Goal: Information Seeking & Learning: Compare options

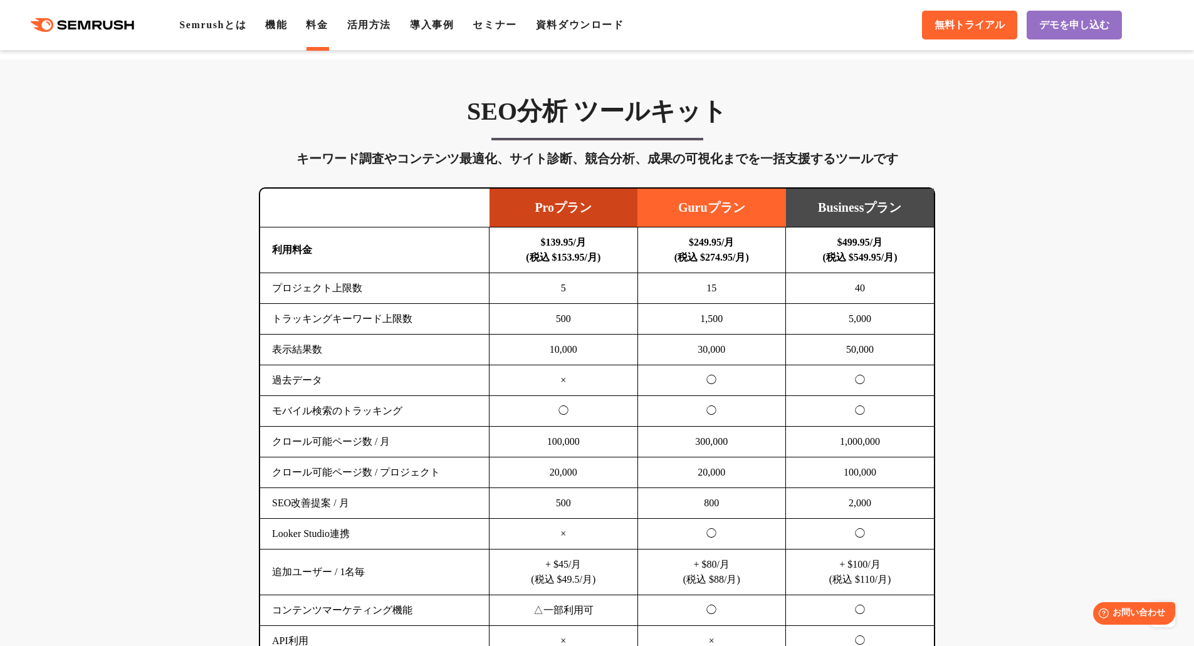
scroll to position [752, 0]
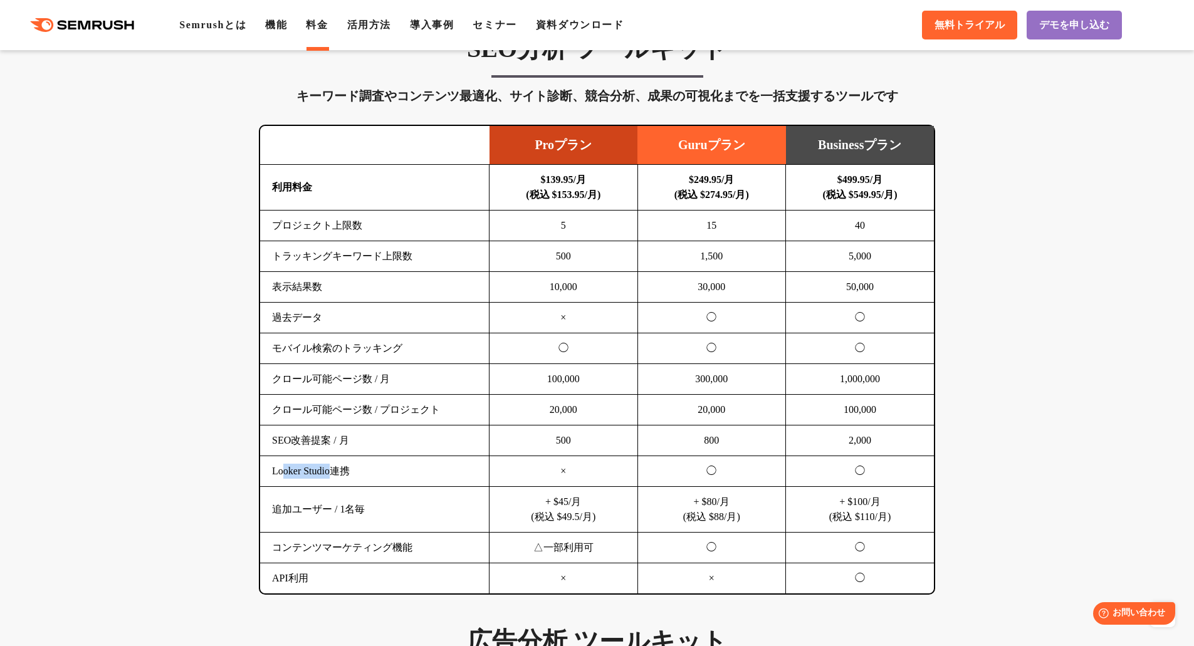
drag, startPoint x: 281, startPoint y: 471, endPoint x: 344, endPoint y: 470, distance: 62.7
click at [343, 470] on td "Looker Studio連携" at bounding box center [374, 471] width 229 height 31
click at [344, 470] on td "Looker Studio連携" at bounding box center [374, 471] width 229 height 31
drag, startPoint x: 279, startPoint y: 516, endPoint x: 391, endPoint y: 511, distance: 112.3
click at [389, 511] on td "追加ユーザー / 1名毎" at bounding box center [374, 510] width 229 height 46
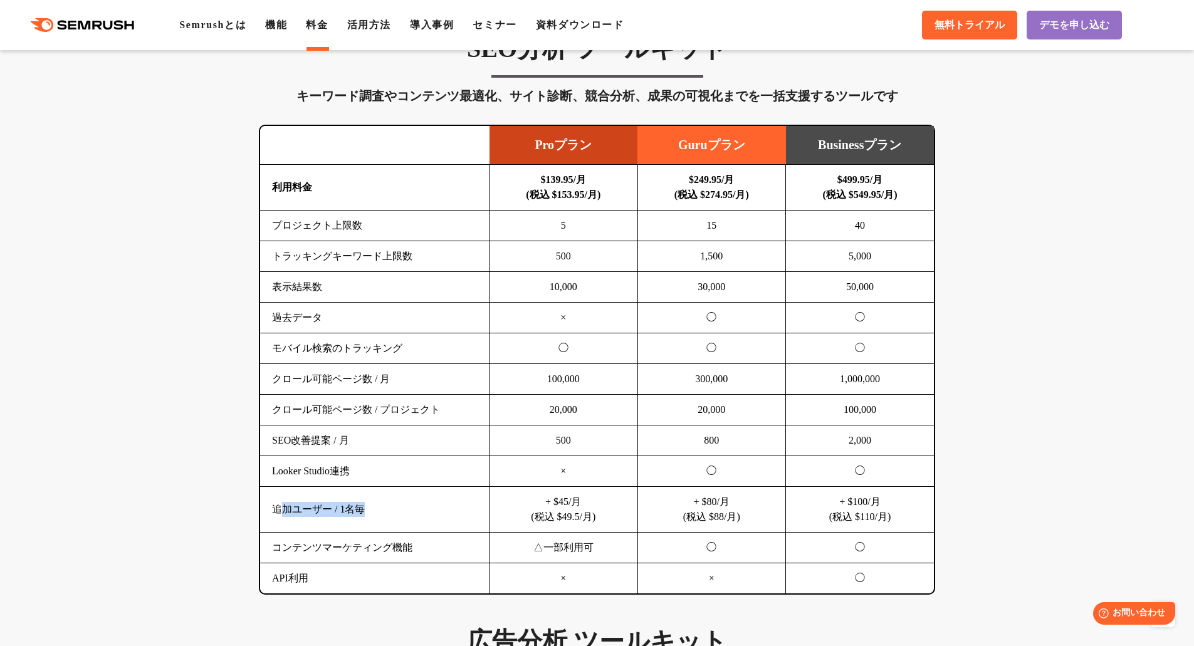
click at [416, 512] on td "追加ユーザー / 1名毎" at bounding box center [374, 510] width 229 height 46
drag, startPoint x: 290, startPoint y: 548, endPoint x: 426, endPoint y: 549, distance: 136.0
click at [426, 549] on td "コンテンツマーケティング機能" at bounding box center [374, 548] width 229 height 31
drag, startPoint x: 281, startPoint y: 553, endPoint x: 436, endPoint y: 550, distance: 154.9
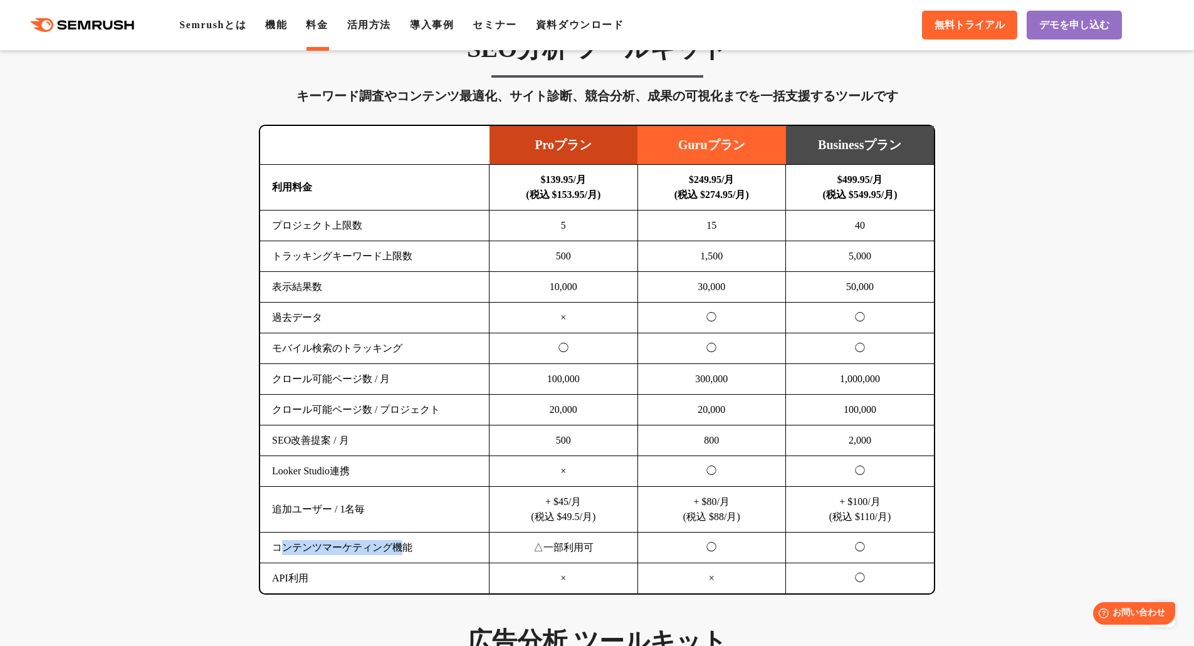
click at [433, 550] on td "コンテンツマーケティング機能" at bounding box center [374, 548] width 229 height 31
click at [436, 550] on td "コンテンツマーケティング機能" at bounding box center [374, 548] width 229 height 31
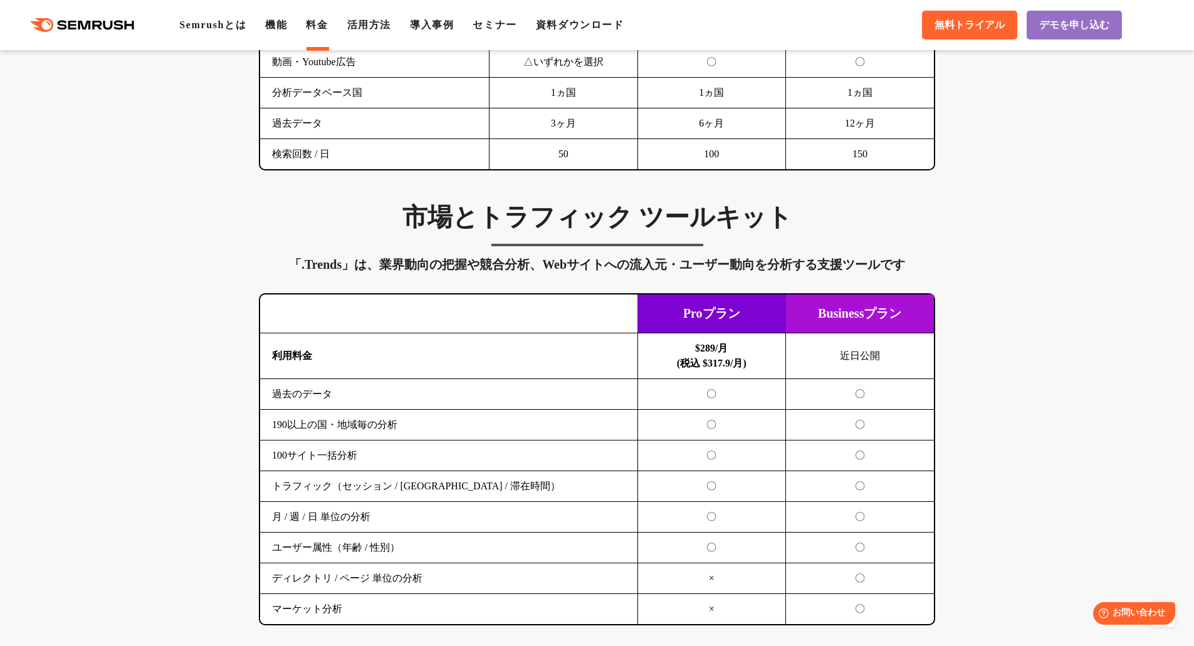
scroll to position [2069, 0]
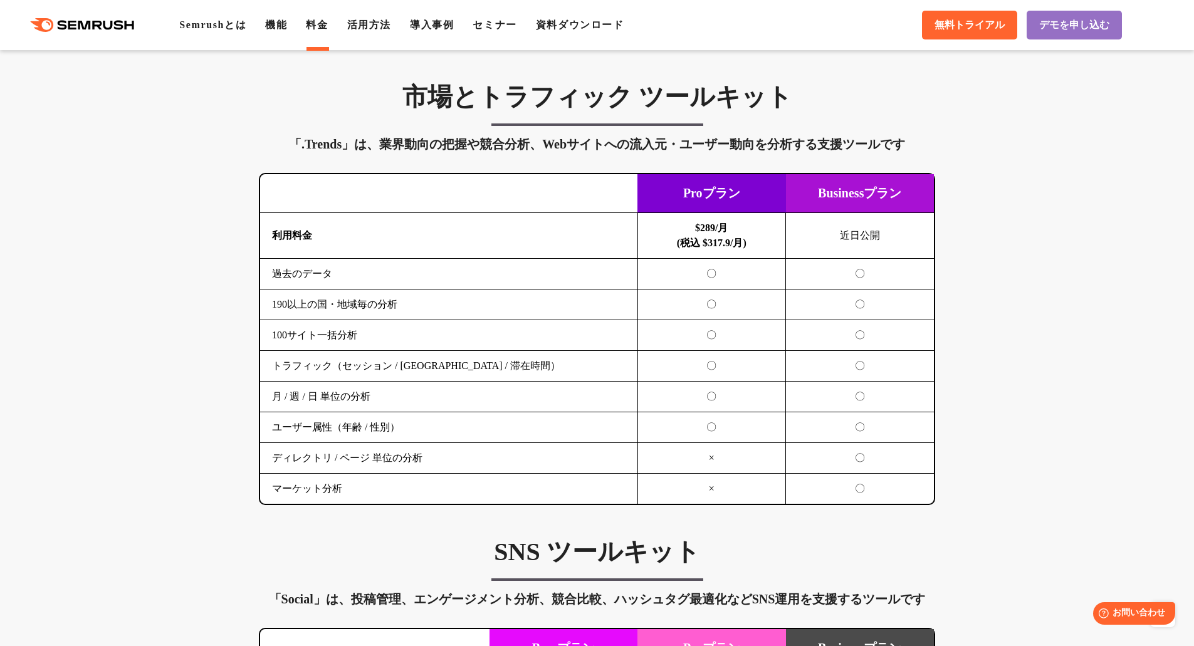
click at [310, 370] on td "トラフィック（セッション / [GEOGRAPHIC_DATA] / 滞在時間）" at bounding box center [448, 366] width 377 height 31
click at [378, 366] on td "トラフィック（セッション / [GEOGRAPHIC_DATA] / 滞在時間）" at bounding box center [448, 366] width 377 height 31
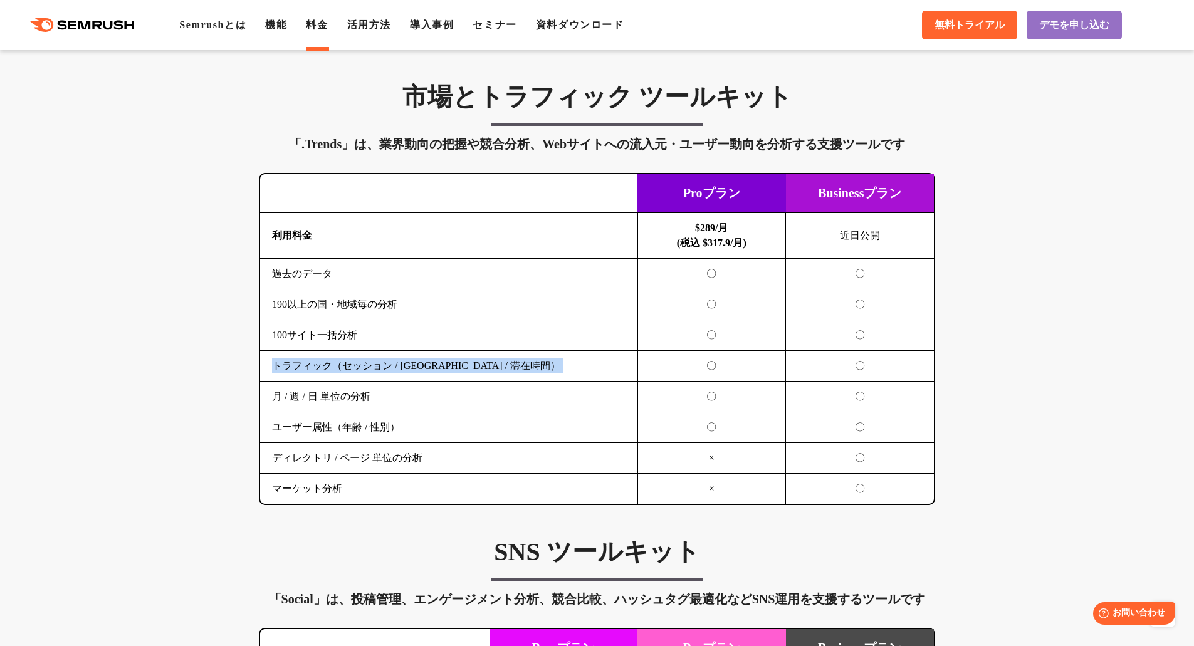
click at [378, 366] on td "トラフィック（セッション / [GEOGRAPHIC_DATA] / 滞在時間）" at bounding box center [448, 366] width 377 height 31
click at [398, 364] on td "トラフィック（セッション / [GEOGRAPHIC_DATA] / 滞在時間）" at bounding box center [448, 366] width 377 height 31
click at [417, 363] on td "トラフィック（セッション / [GEOGRAPHIC_DATA] / 滞在時間）" at bounding box center [448, 366] width 377 height 31
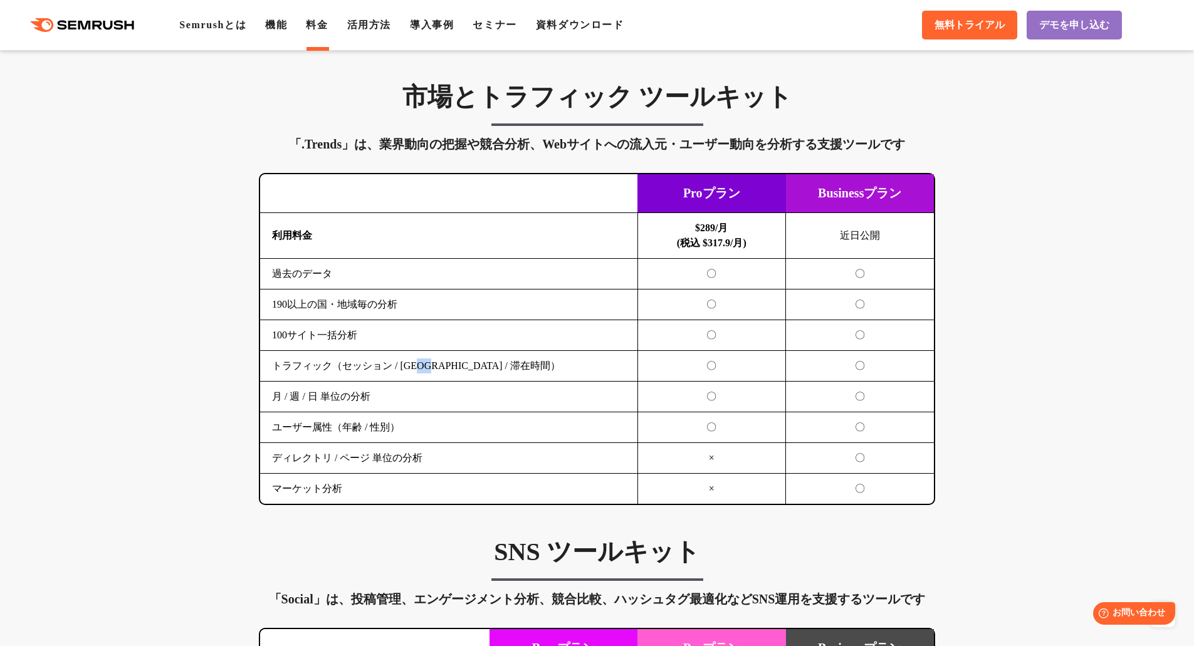
click at [417, 363] on td "トラフィック（セッション / [GEOGRAPHIC_DATA] / 滞在時間）" at bounding box center [448, 366] width 377 height 31
click at [410, 363] on td "トラフィック（セッション / [GEOGRAPHIC_DATA] / 滞在時間）" at bounding box center [448, 366] width 377 height 31
click at [340, 397] on td "月 / 週 / 日 単位の分析" at bounding box center [448, 397] width 377 height 31
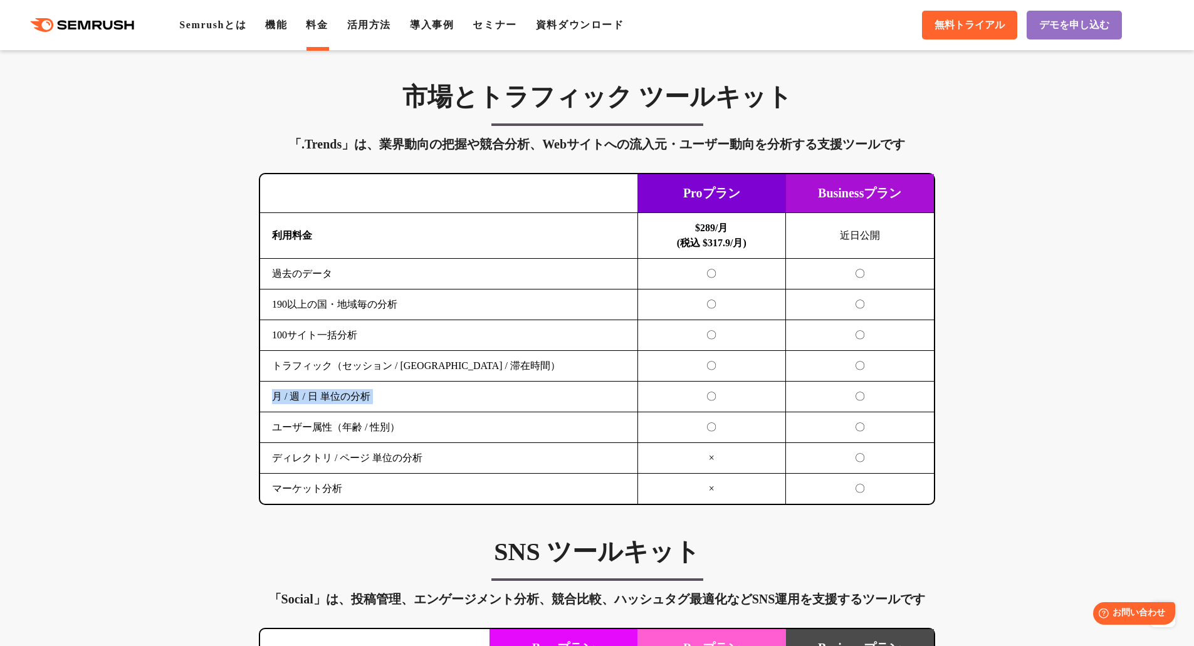
click at [340, 397] on td "月 / 週 / 日 単位の分析" at bounding box center [448, 397] width 377 height 31
click at [339, 428] on td "ユーザー属性（年齢 / 性別）" at bounding box center [448, 428] width 377 height 31
click at [337, 456] on td "ディレクトリ / ページ 単位の分析" at bounding box center [448, 458] width 377 height 31
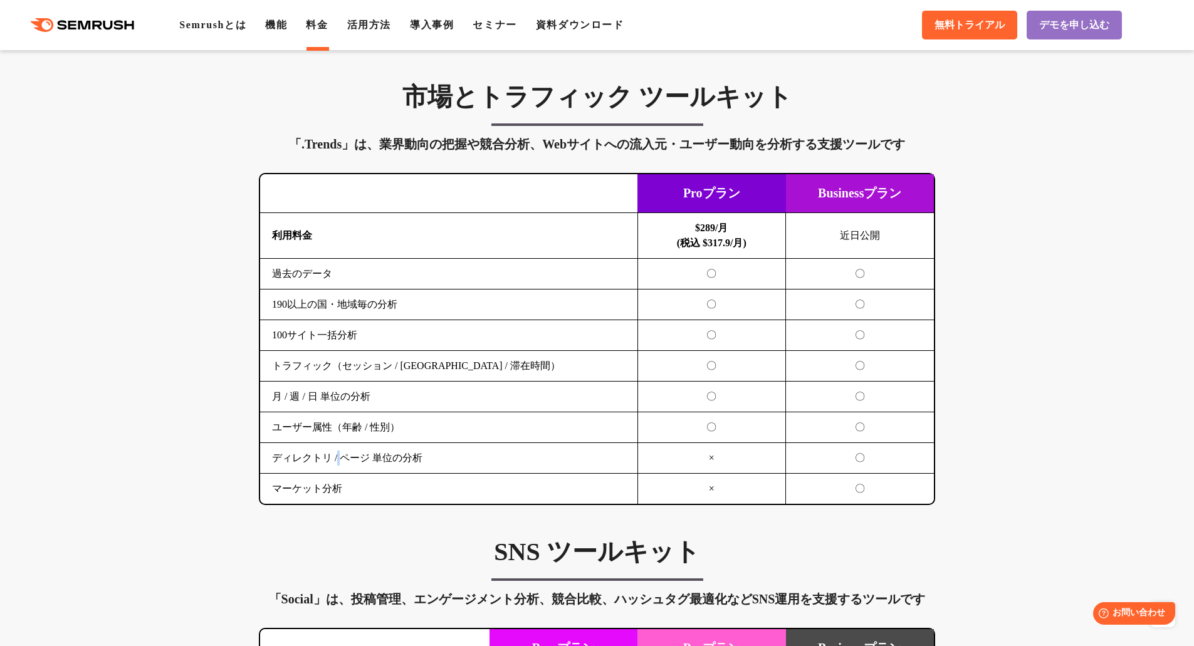
click at [337, 456] on td "ディレクトリ / ページ 単位の分析" at bounding box center [448, 458] width 377 height 31
click at [252, 451] on div "市場とトラフィック ツールキット 「.Trends」は、業界動向の把握や競合分析、Webサイトへの流入元・ユーザー動向を分析する支援ツールです 横にスワイプし…" at bounding box center [597, 294] width 702 height 424
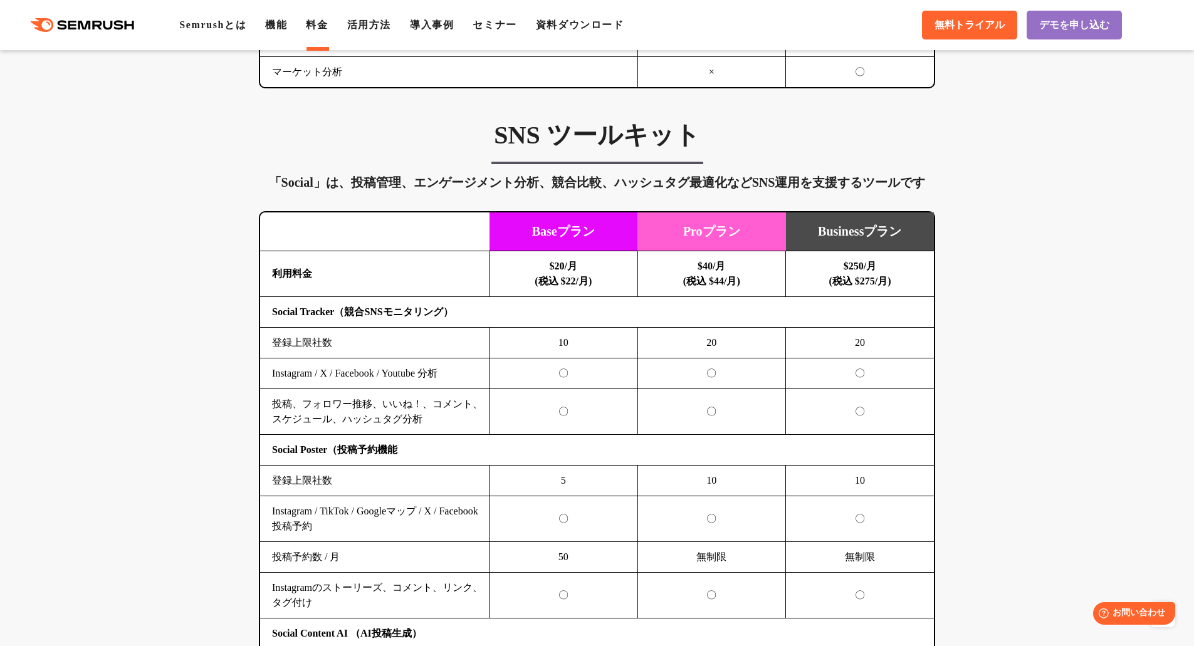
scroll to position [2508, 0]
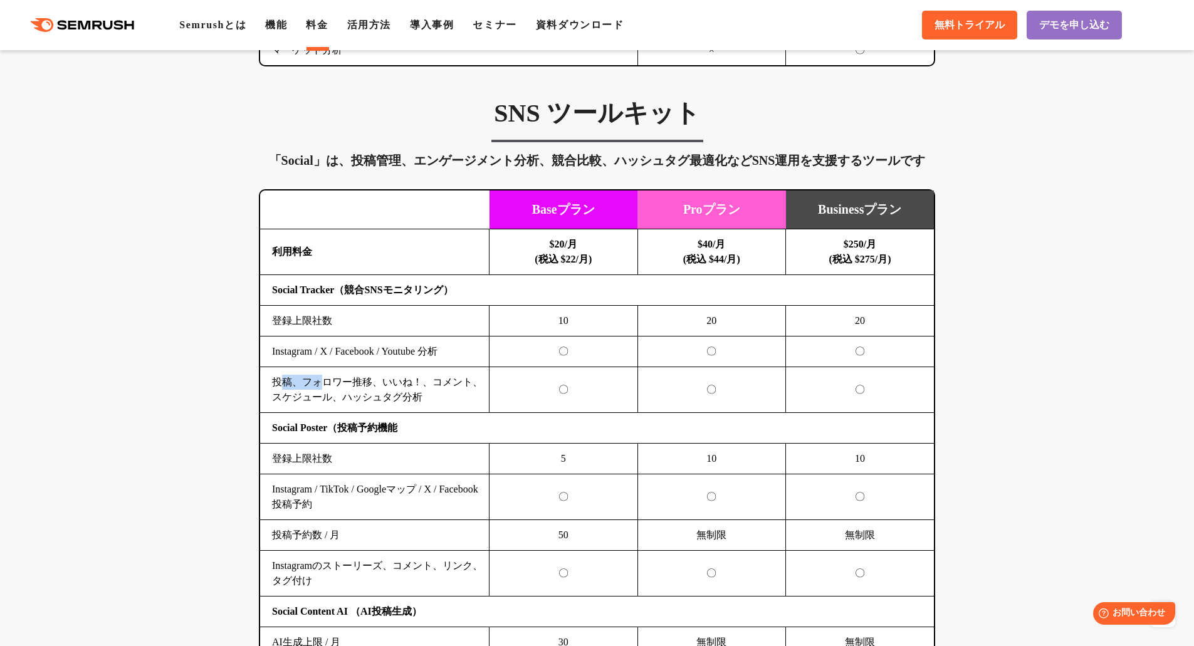
drag, startPoint x: 283, startPoint y: 381, endPoint x: 352, endPoint y: 381, distance: 68.3
click at [352, 381] on td "投稿、フォロワー推移、いいね！、コメント、スケジュール、ハッシュタグ分析" at bounding box center [374, 390] width 229 height 46
click at [356, 381] on td "投稿、フォロワー推移、いいね！、コメント、スケジュール、ハッシュタグ分析" at bounding box center [374, 390] width 229 height 46
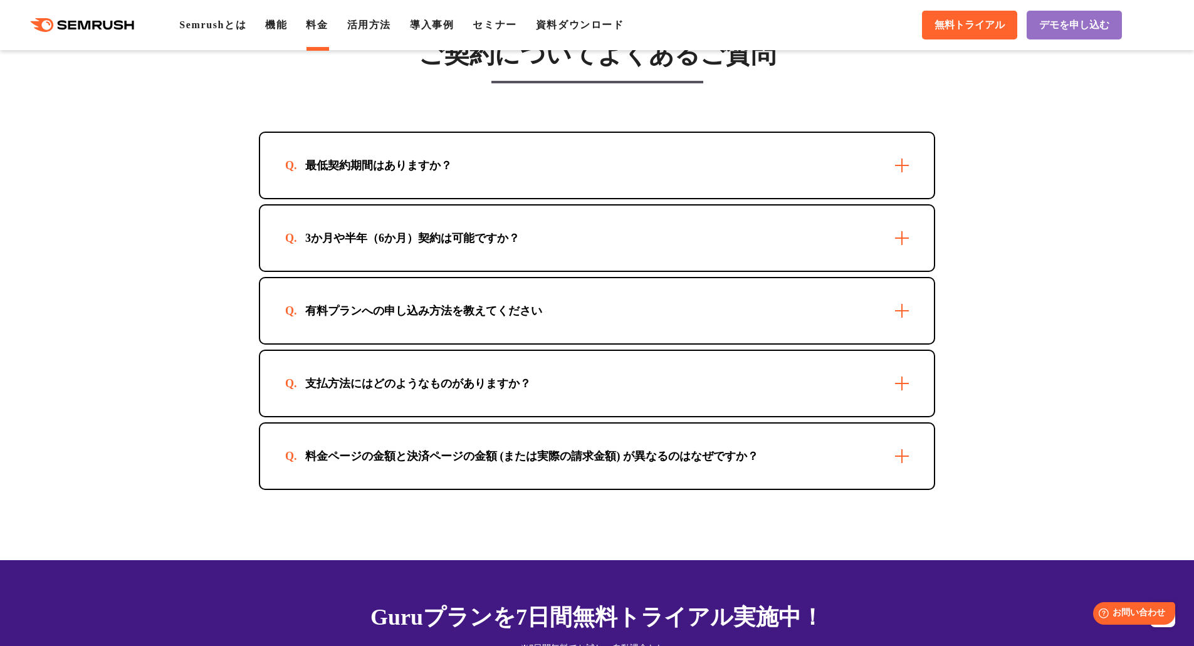
scroll to position [3573, 0]
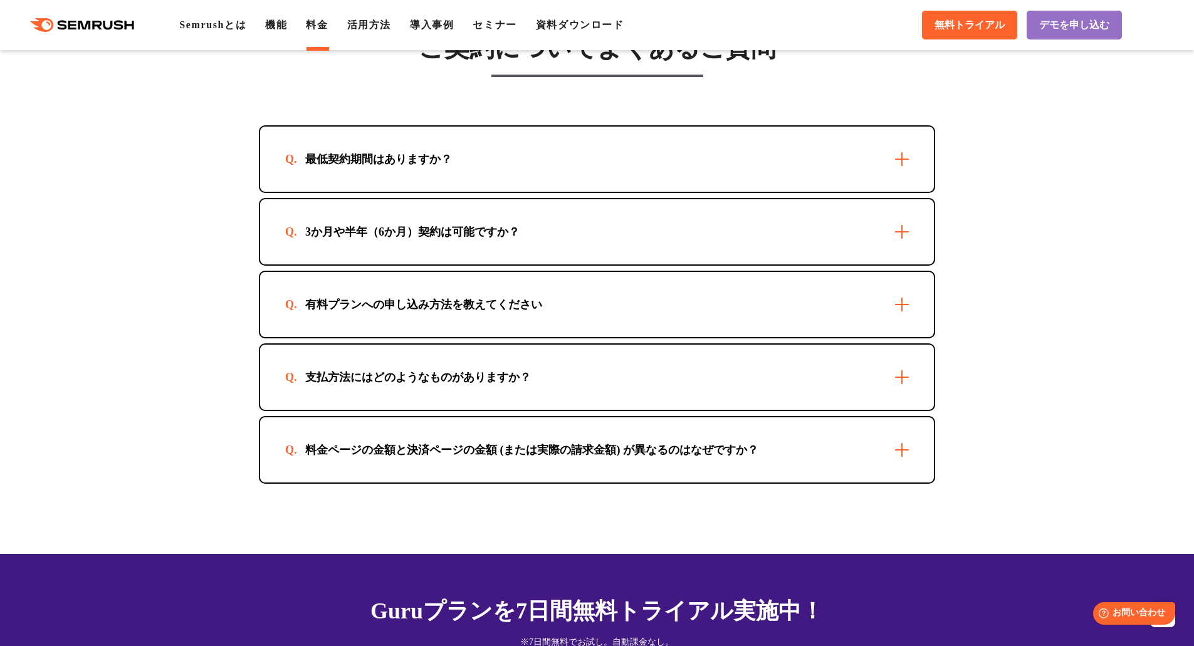
click at [493, 316] on div "有料プランへの申し込み方法を教えてください" at bounding box center [597, 304] width 674 height 65
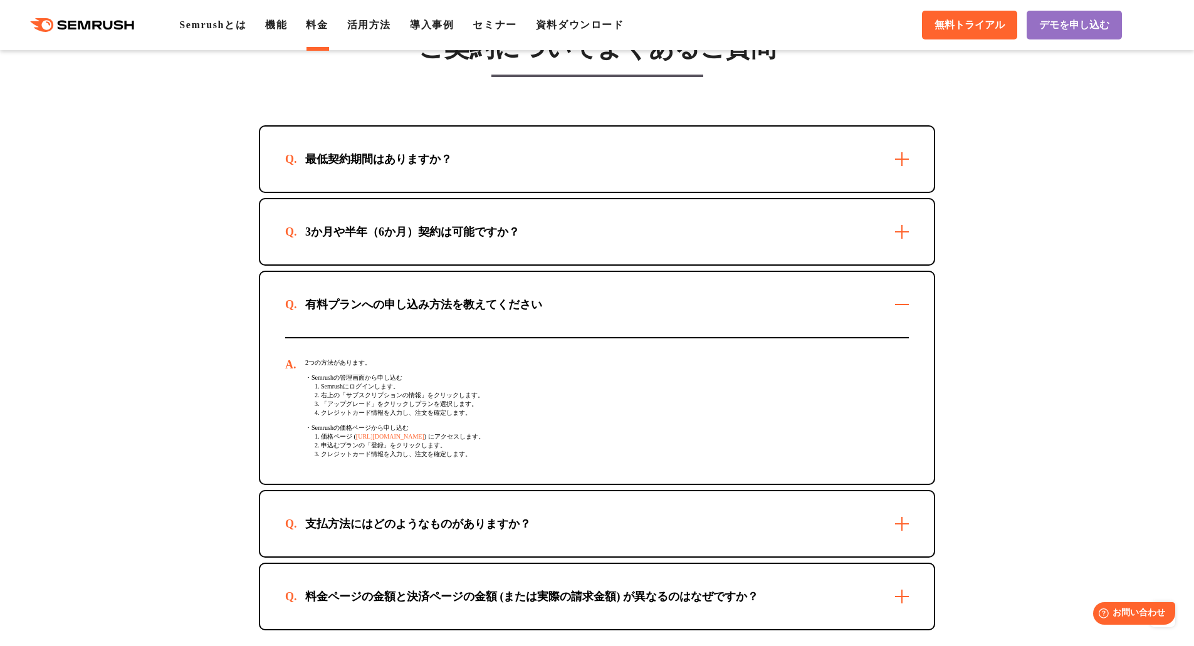
drag, startPoint x: 452, startPoint y: 411, endPoint x: 301, endPoint y: 392, distance: 152.3
click at [301, 392] on div "2つの方法があります。 ・Semrushの管理画面から申し込む 1. Semrushにログインします。 2. 右上の「サブスクリプションの情報」をクリックしま…" at bounding box center [597, 411] width 624 height 145
click at [389, 440] on link "[URL][DOMAIN_NAME]" at bounding box center [390, 436] width 68 height 7
